Goal: Task Accomplishment & Management: Manage account settings

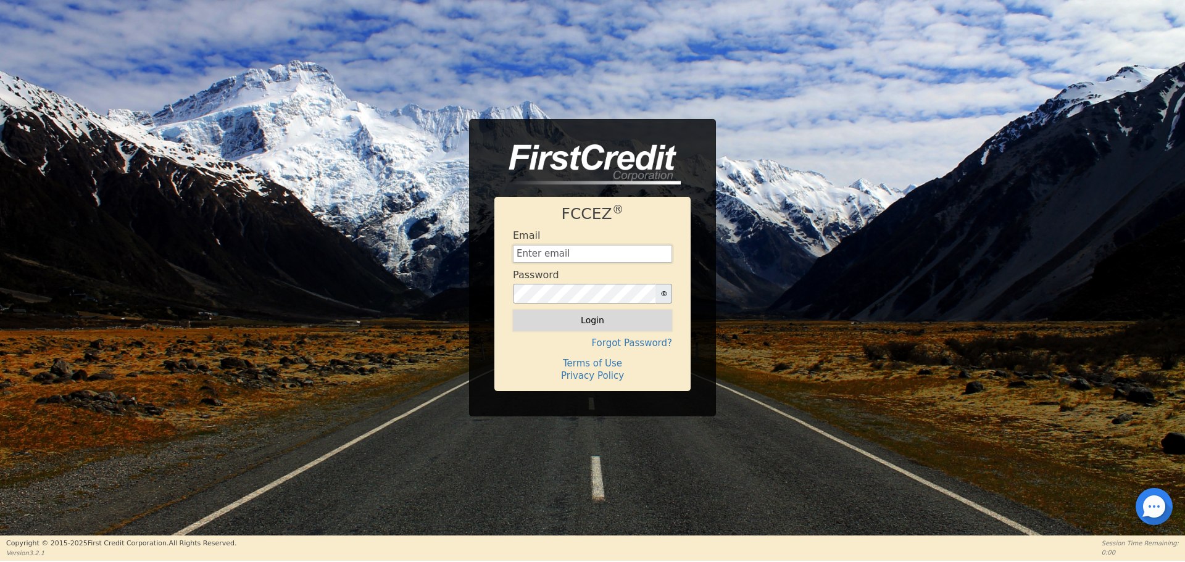
type input "[EMAIL_ADDRESS][DOMAIN_NAME]"
click at [546, 318] on button "Login" at bounding box center [592, 320] width 159 height 21
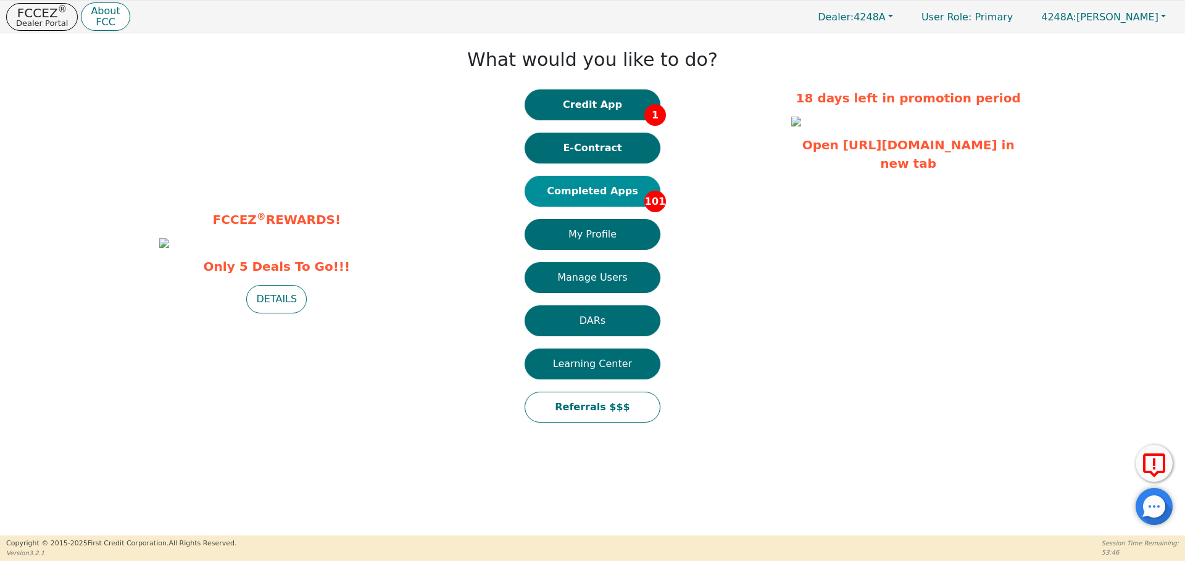
click at [607, 185] on button "Completed Apps 101" at bounding box center [593, 191] width 136 height 31
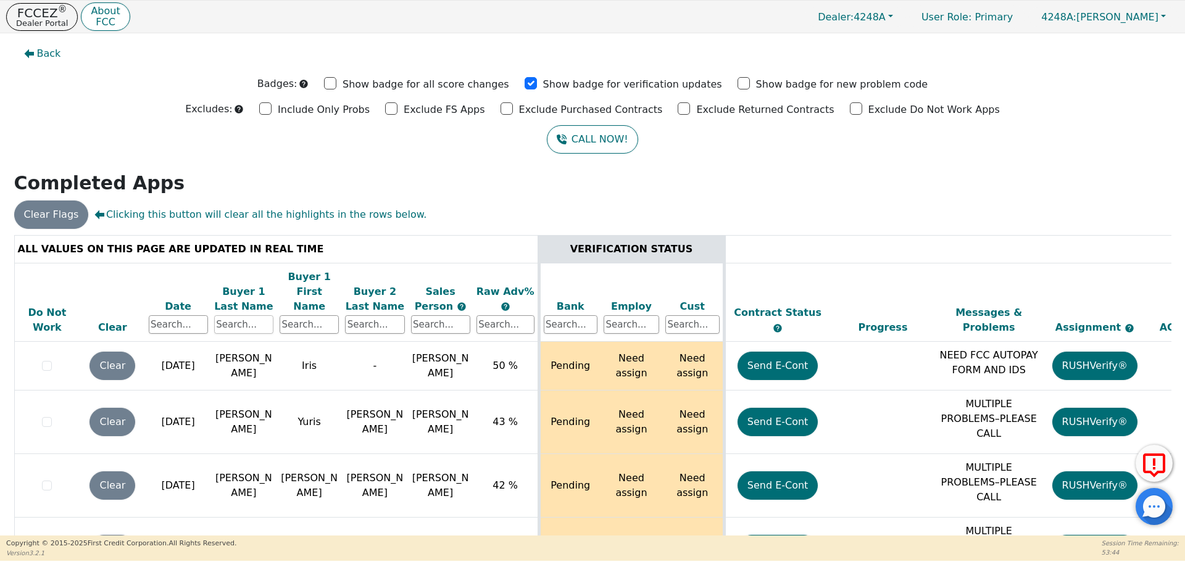
click at [243, 315] on input "text" at bounding box center [243, 324] width 59 height 19
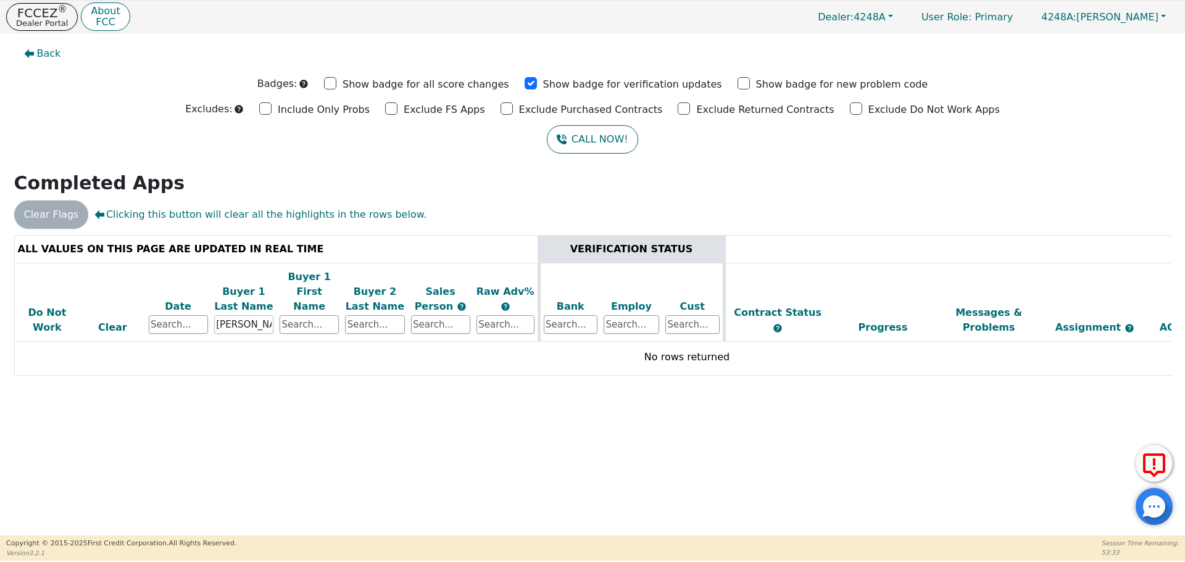
type input "[PERSON_NAME]"
click at [34, 20] on p "Dealer Portal" at bounding box center [42, 23] width 52 height 8
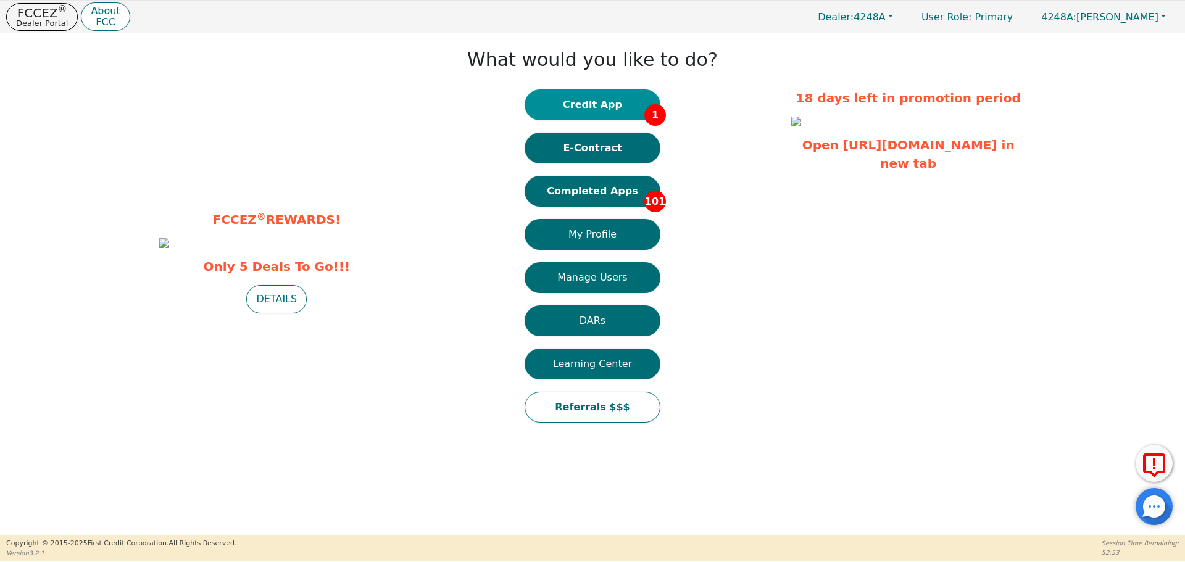
click at [624, 112] on button "Credit App 1" at bounding box center [593, 104] width 136 height 31
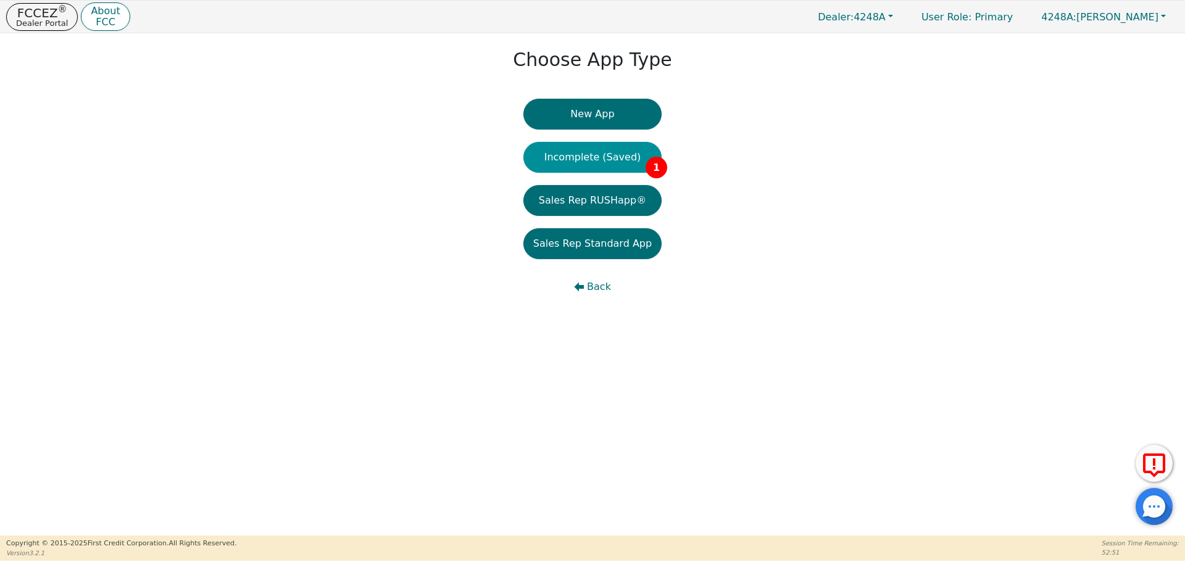
click at [622, 144] on button "Incomplete (Saved) 1" at bounding box center [592, 157] width 138 height 31
